Goal: Information Seeking & Learning: Learn about a topic

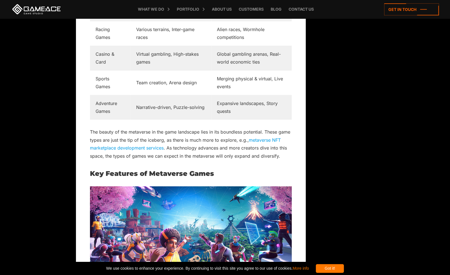
scroll to position [0, 0]
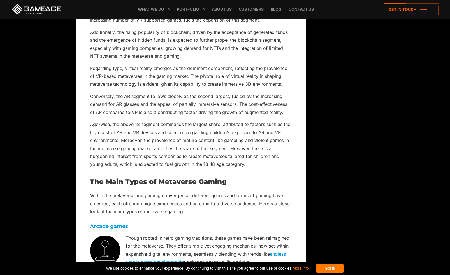
scroll to position [1, 0]
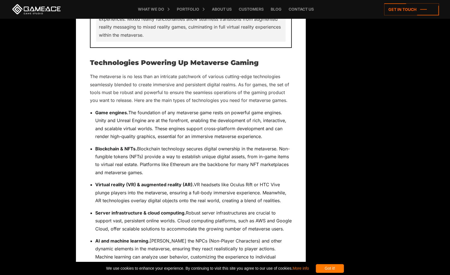
scroll to position [125, 0]
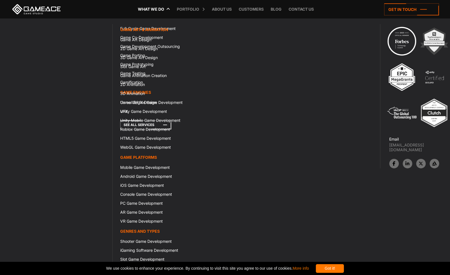
scroll to position [9215, 0]
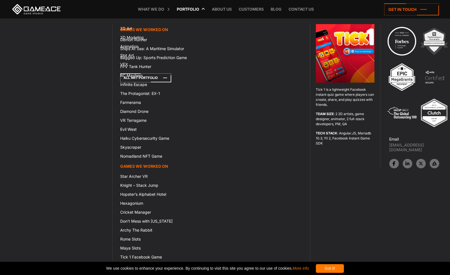
click at [140, 266] on icon at bounding box center [145, 270] width 51 height 9
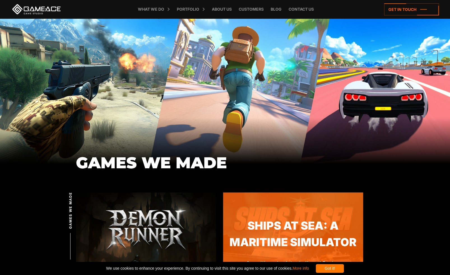
click at [223, 218] on link "Ships At Sea: A Maritime Simulator" at bounding box center [293, 234] width 140 height 33
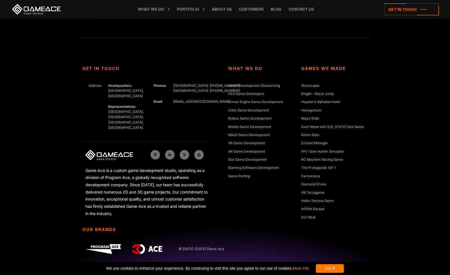
scroll to position [2353, 0]
click at [0, 0] on icon at bounding box center [0, 0] width 0 height 0
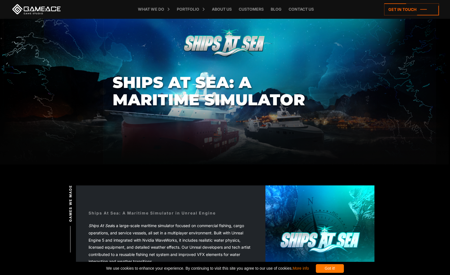
click at [102, 210] on div "Ships At Sea: A Maritime Simulator in Unreal Engine" at bounding box center [152, 213] width 127 height 6
click at [89, 223] on em "Ships At Sea" at bounding box center [101, 225] width 24 height 5
